Goal: Transaction & Acquisition: Book appointment/travel/reservation

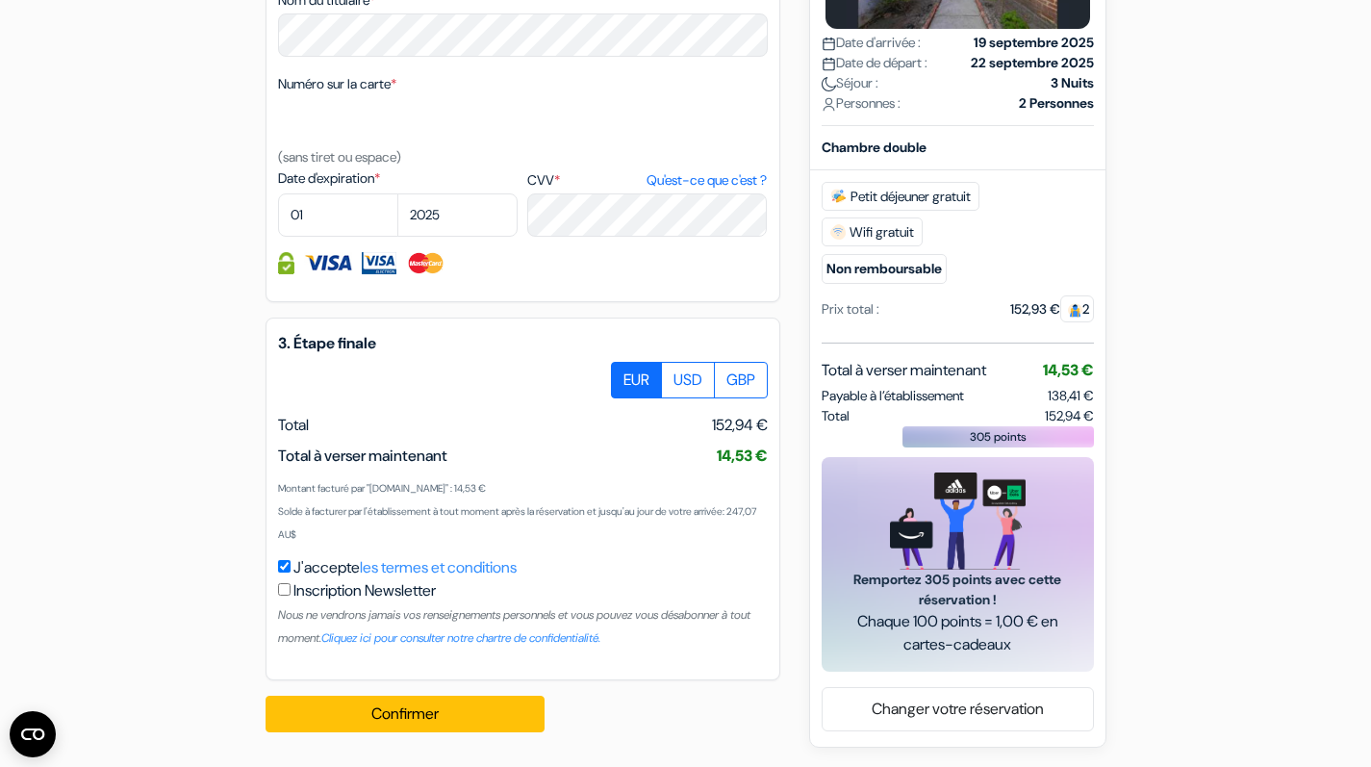
scroll to position [1026, 0]
click at [683, 374] on label "USD" at bounding box center [688, 380] width 54 height 37
click at [624, 374] on input "USD" at bounding box center [618, 368] width 13 height 13
radio input "true"
click at [643, 385] on label "EUR" at bounding box center [636, 380] width 51 height 37
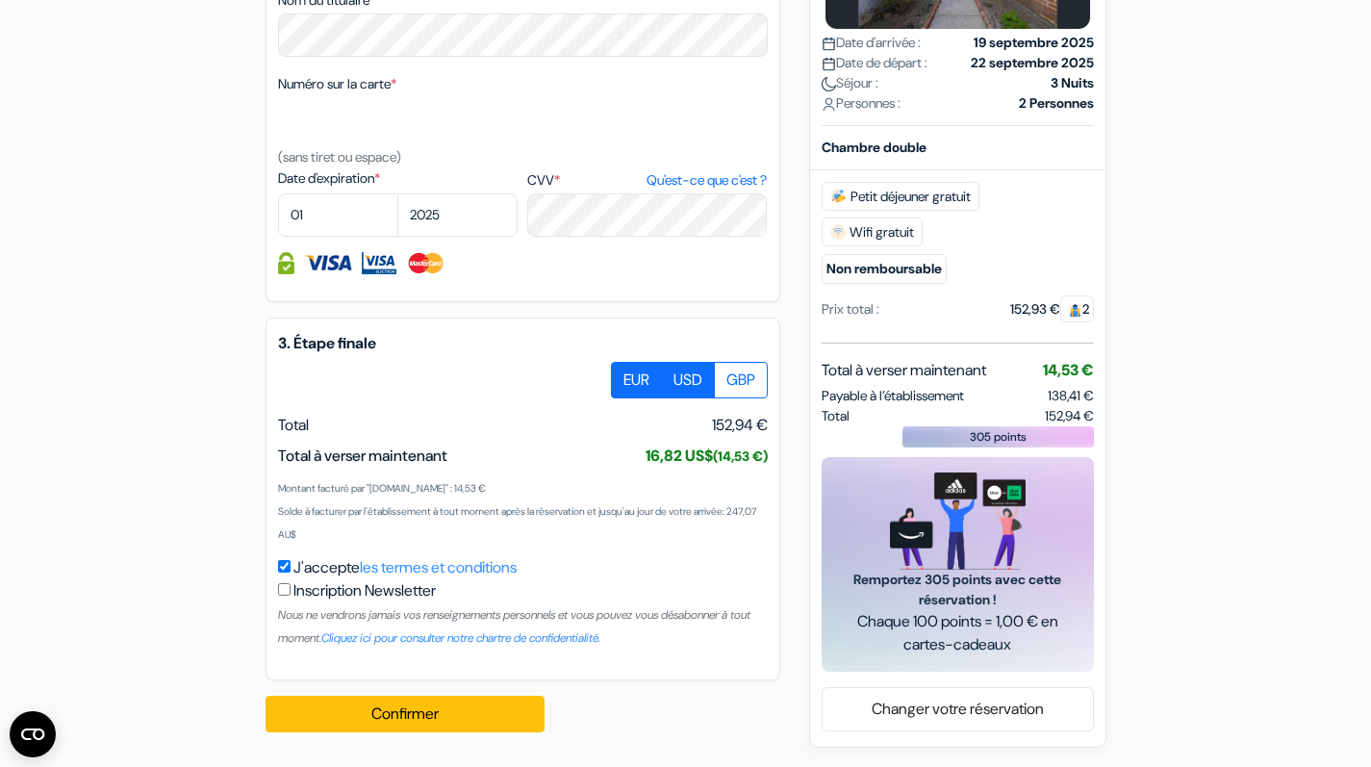
click at [624, 374] on input "EUR" at bounding box center [618, 368] width 13 height 13
radio input "true"
click at [681, 383] on label "USD" at bounding box center [688, 380] width 54 height 37
click at [624, 374] on input "USD" at bounding box center [618, 368] width 13 height 13
radio input "true"
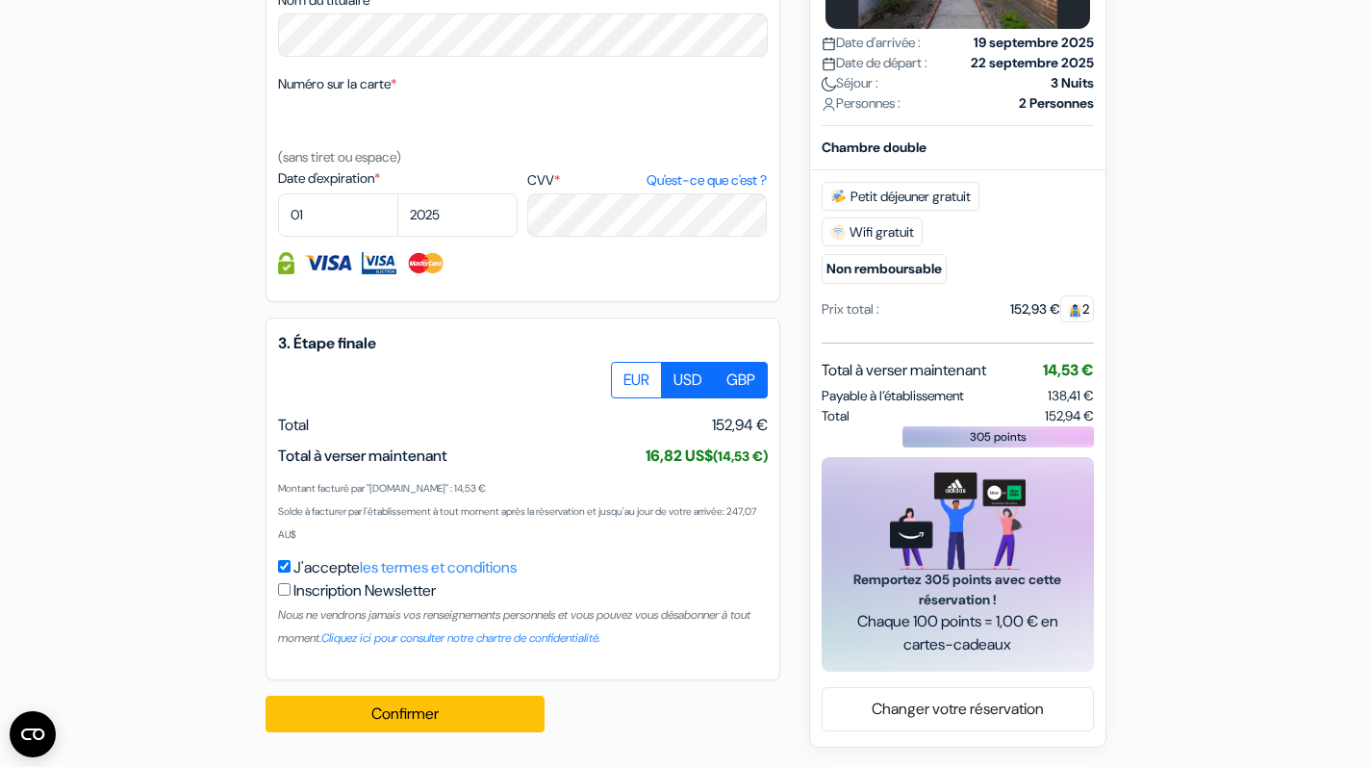
click at [741, 391] on label "GBP" at bounding box center [741, 380] width 54 height 37
click at [624, 374] on input "GBP" at bounding box center [618, 368] width 13 height 13
radio input "true"
click at [680, 391] on label "USD" at bounding box center [688, 380] width 54 height 37
click at [624, 374] on input "USD" at bounding box center [618, 368] width 13 height 13
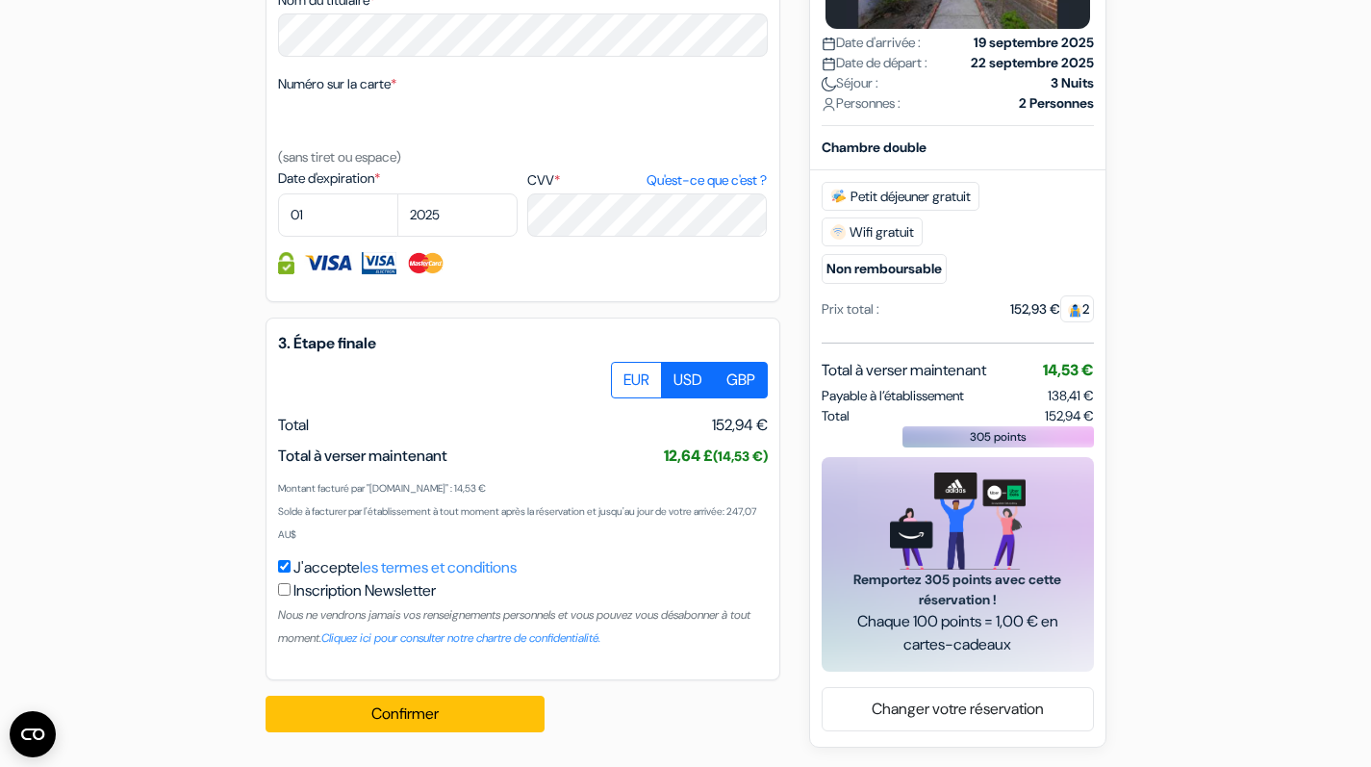
radio input "true"
click at [629, 388] on label "EUR" at bounding box center [636, 380] width 51 height 37
click at [624, 374] on input "EUR" at bounding box center [618, 368] width 13 height 13
radio input "true"
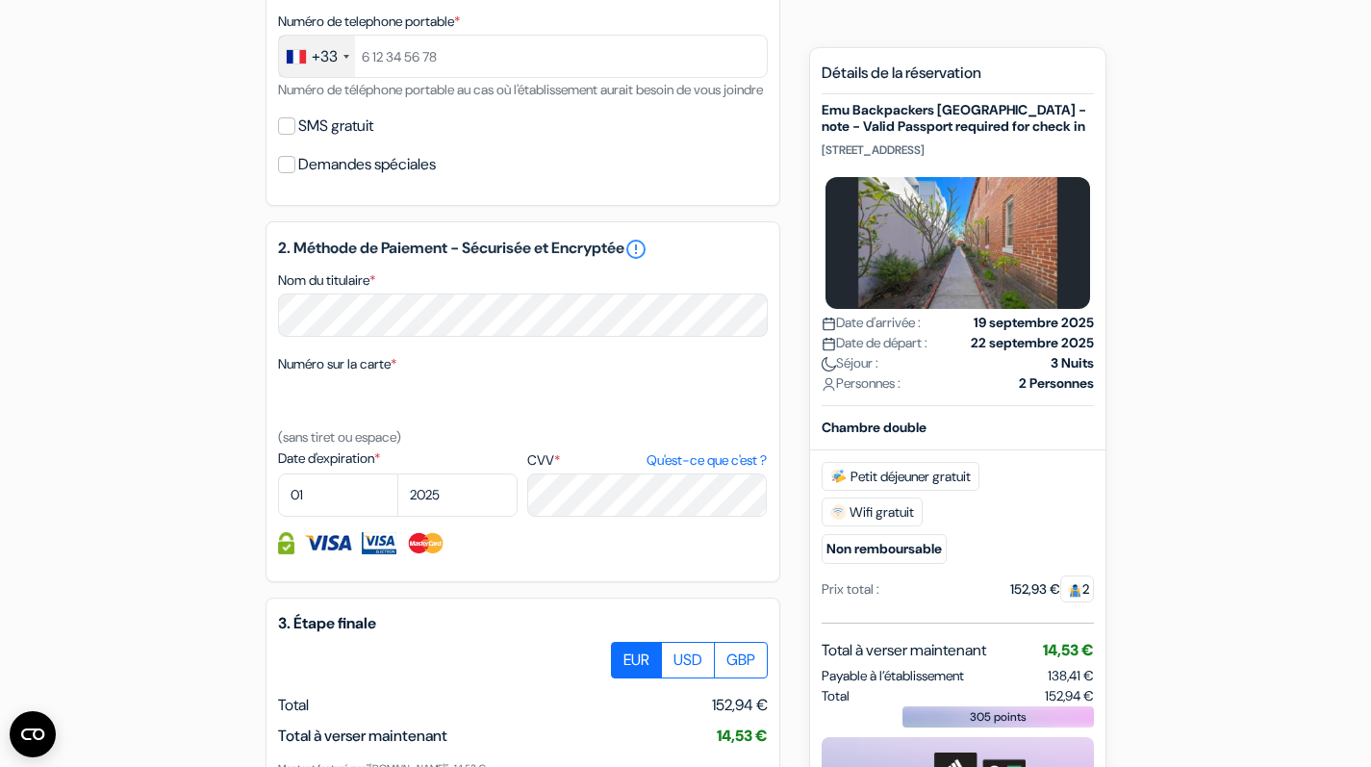
scroll to position [717, 0]
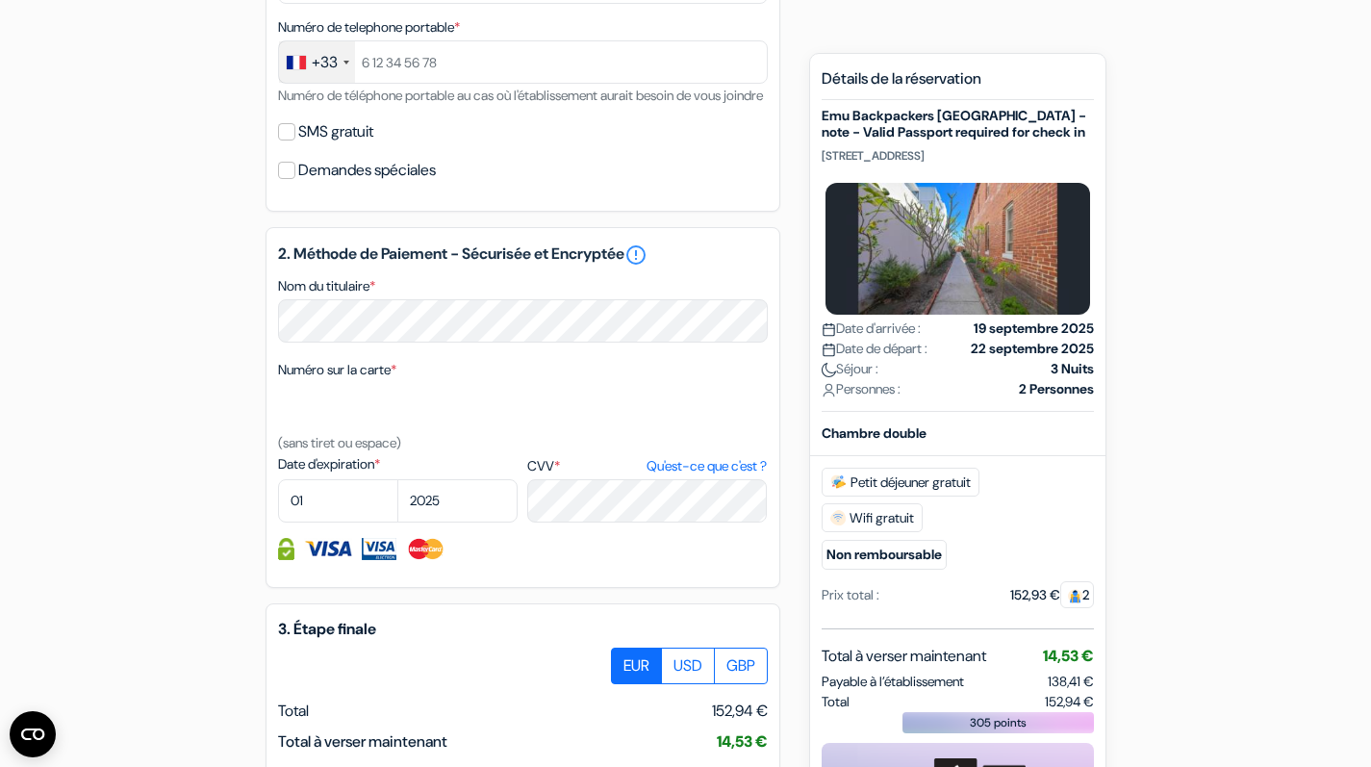
click at [677, 310] on div "Nom du titulaire *" at bounding box center [523, 308] width 490 height 68
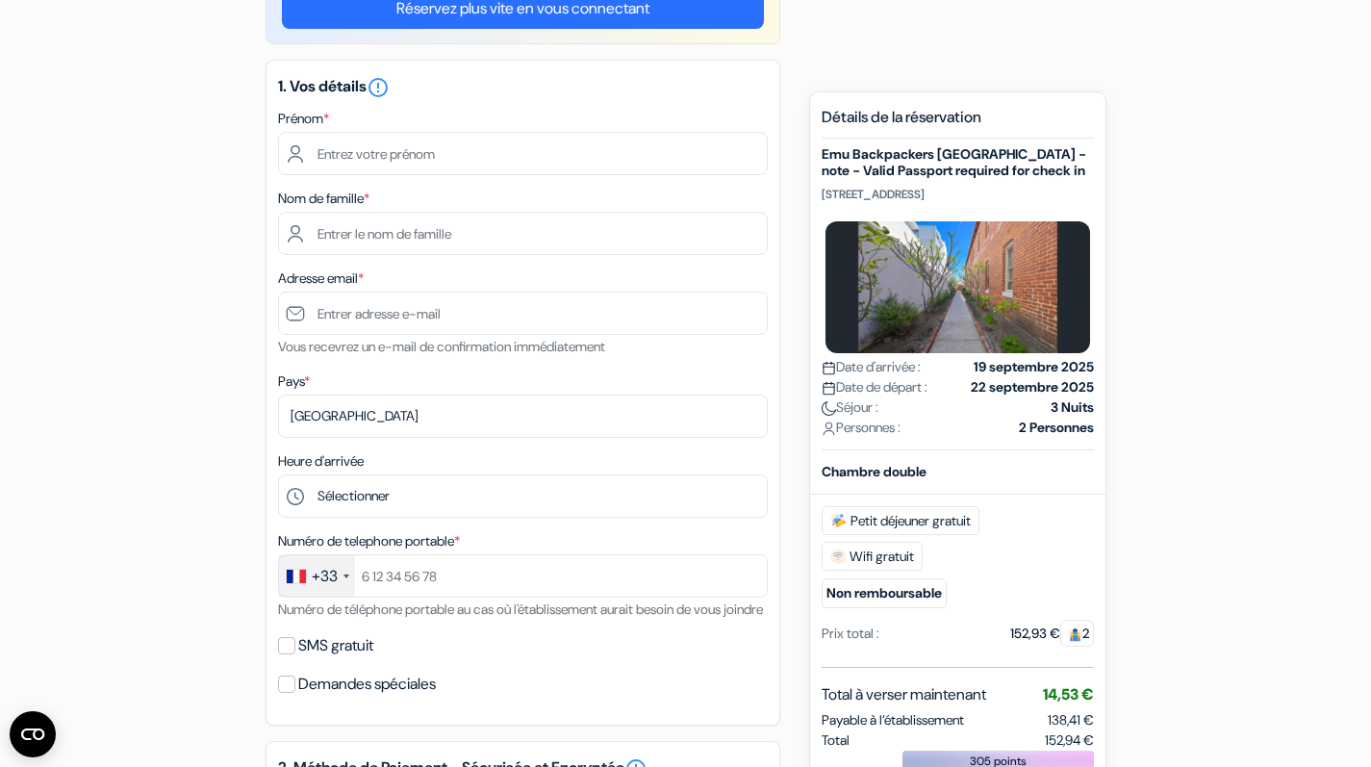
scroll to position [201, 0]
